Goal: Manage account settings

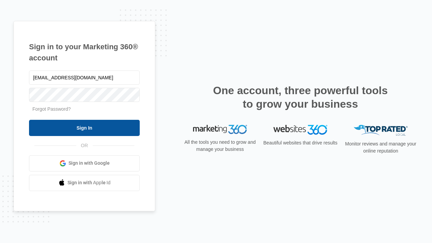
click at [84, 128] on input "Sign In" at bounding box center [84, 128] width 111 height 16
